Goal: Task Accomplishment & Management: Manage account settings

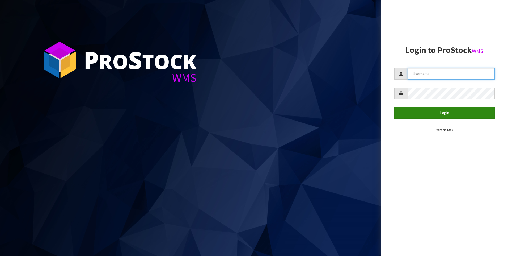
type input "[PERSON_NAME]"
click at [443, 110] on button "Login" at bounding box center [444, 112] width 100 height 11
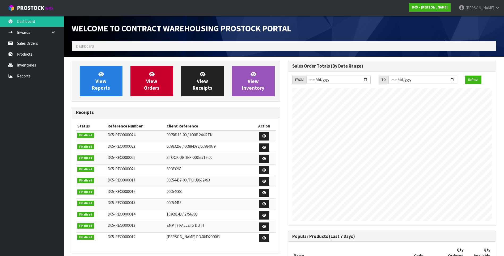
scroll to position [217, 216]
click at [25, 42] on link "Sales Orders" at bounding box center [32, 43] width 64 height 11
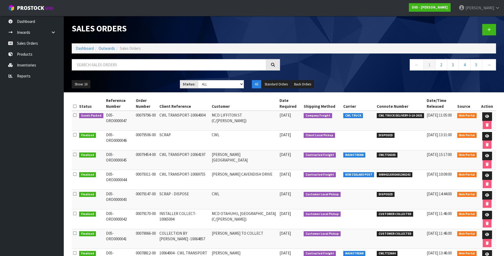
drag, startPoint x: 133, startPoint y: 113, endPoint x: 104, endPoint y: 116, distance: 29.4
click at [105, 116] on td "D05-ORD0000047" at bounding box center [120, 121] width 30 height 20
click at [485, 117] on icon at bounding box center [487, 116] width 4 height 3
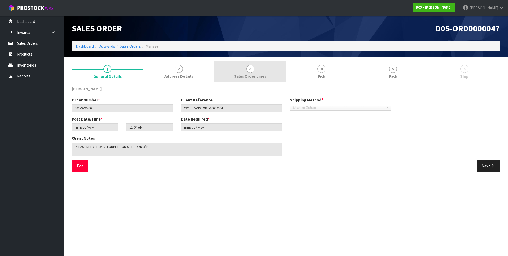
click at [251, 70] on span "3" at bounding box center [250, 69] width 8 height 8
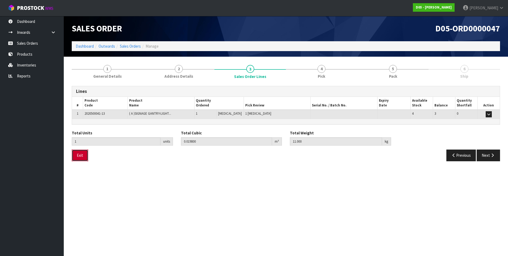
click at [80, 158] on button "Exit" at bounding box center [80, 154] width 16 height 11
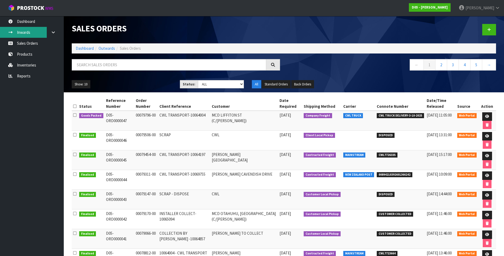
click at [23, 30] on link "Inwards" at bounding box center [32, 32] width 64 height 11
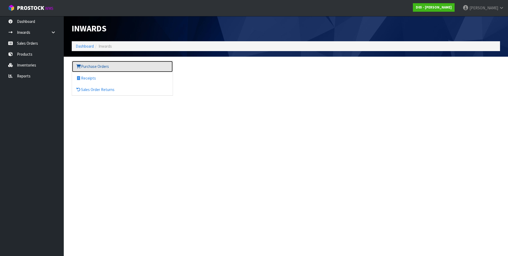
click at [91, 66] on link "Purchase Orders" at bounding box center [122, 66] width 101 height 11
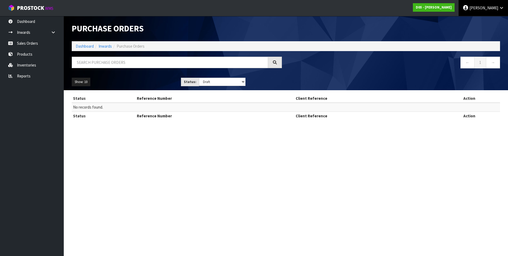
click at [494, 6] on span "[PERSON_NAME]" at bounding box center [484, 7] width 29 height 5
click at [487, 19] on link "Logout" at bounding box center [487, 21] width 42 height 7
